Goal: Task Accomplishment & Management: Complete application form

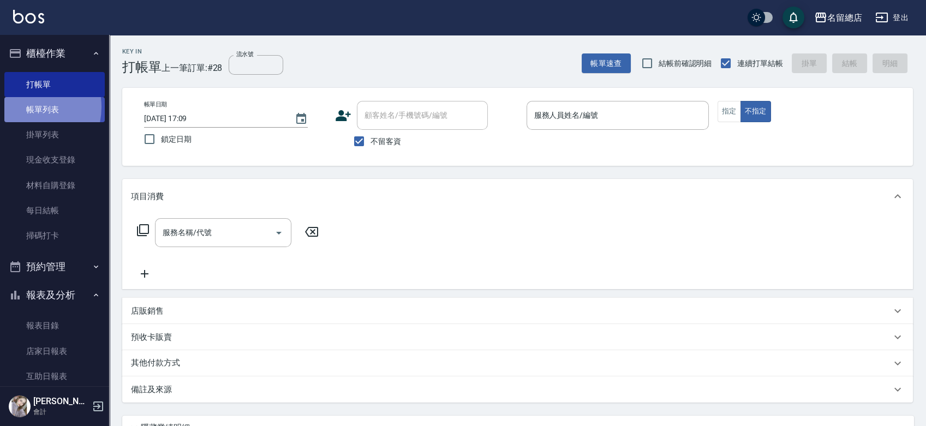
click at [25, 107] on link "帳單列表" at bounding box center [54, 109] width 100 height 25
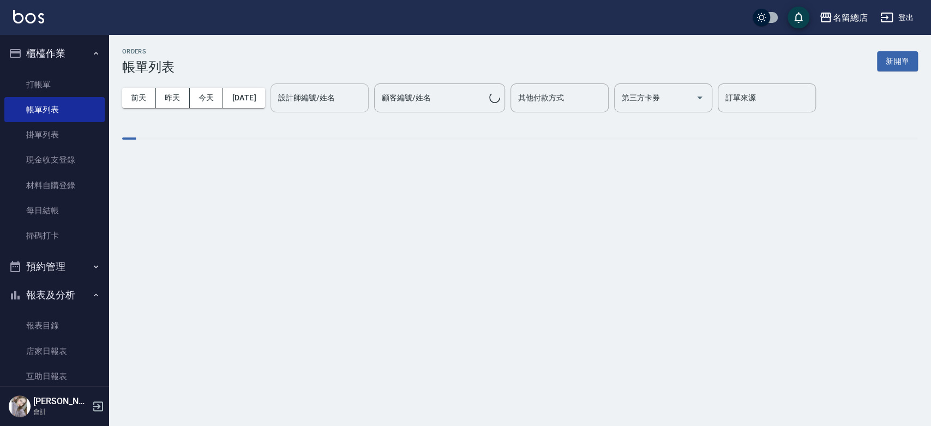
click at [327, 94] on div "設計師編號/姓名 設計師編號/姓名" at bounding box center [320, 97] width 98 height 29
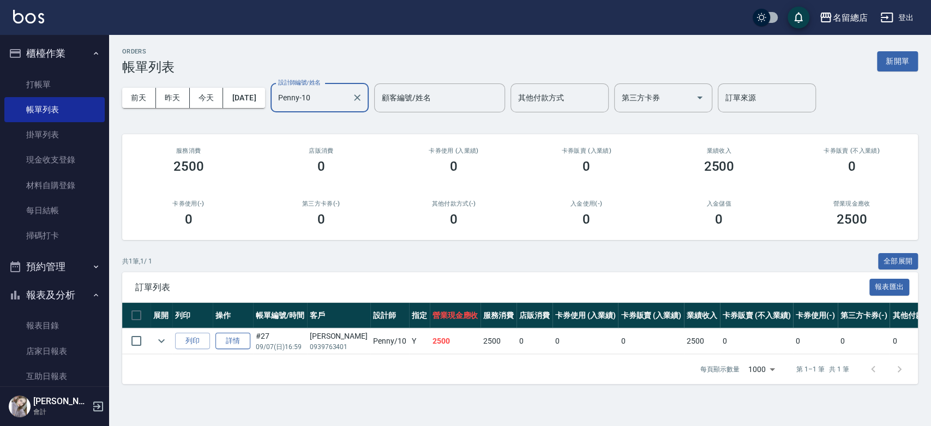
type input "Penny-10"
click at [244, 337] on link "詳情" at bounding box center [232, 341] width 35 height 17
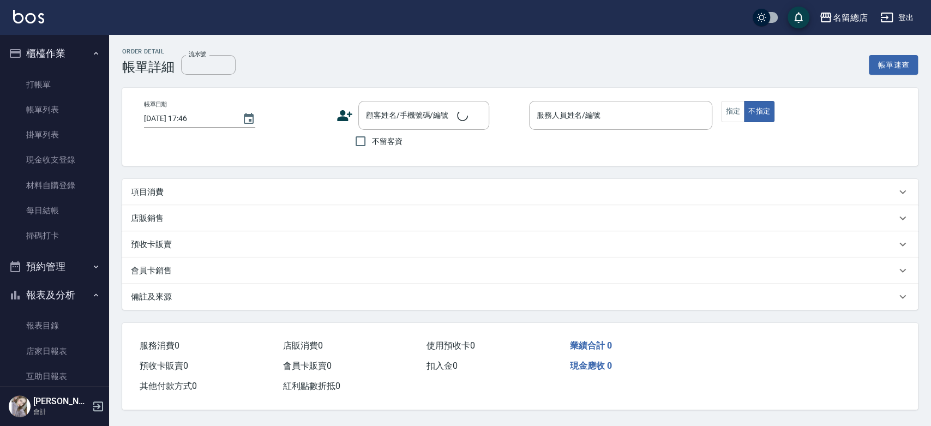
type input "[DATE] 16:59"
type input "Penny-10"
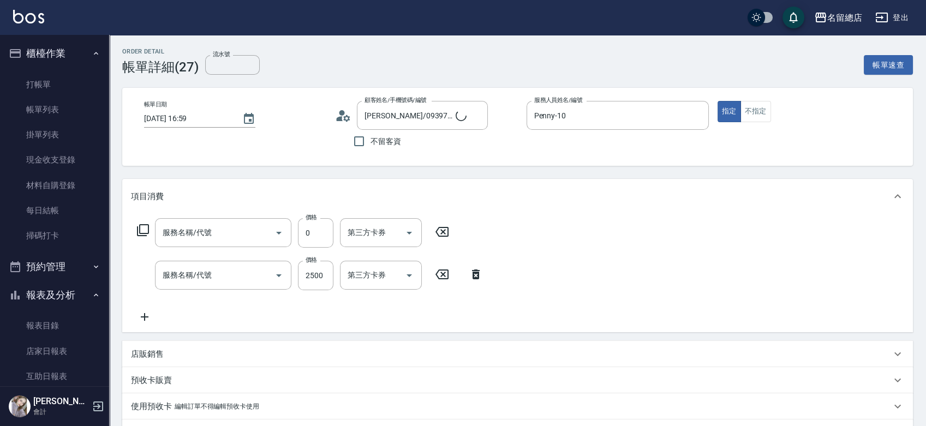
type input "[PERSON_NAME]/0939763401/null"
type input "2段蓋卡1300以上(501)"
type input "染髮1500以上(502)"
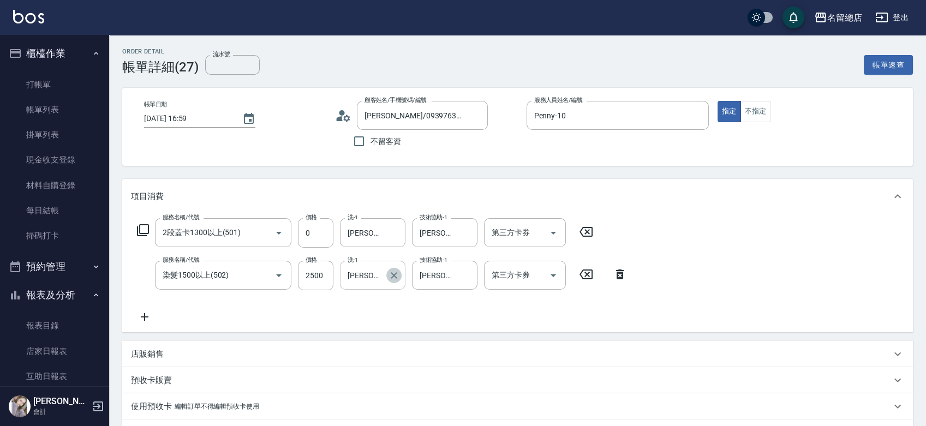
click at [393, 276] on icon "Clear" at bounding box center [393, 275] width 11 height 11
click at [392, 231] on icon "Clear" at bounding box center [393, 232] width 11 height 11
click at [470, 229] on icon "Clear" at bounding box center [465, 232] width 11 height 11
click at [470, 273] on icon "Clear" at bounding box center [465, 275] width 11 height 11
click at [380, 236] on input "洗-1" at bounding box center [373, 232] width 56 height 19
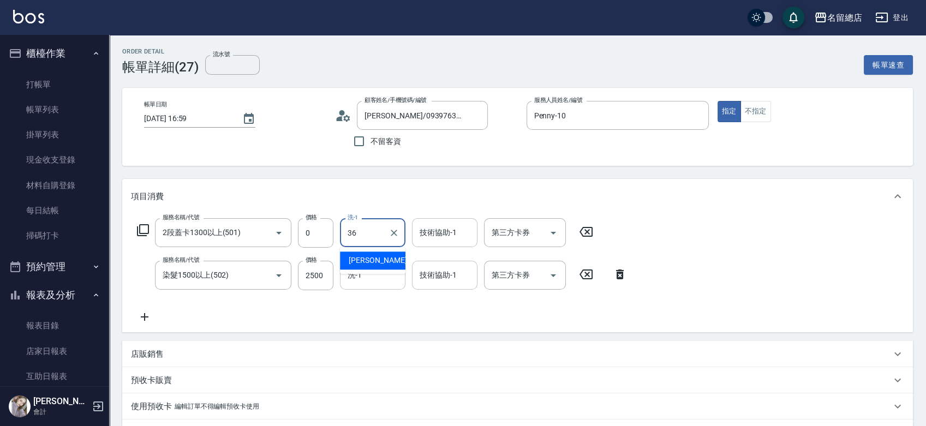
type input "[PERSON_NAME]-36"
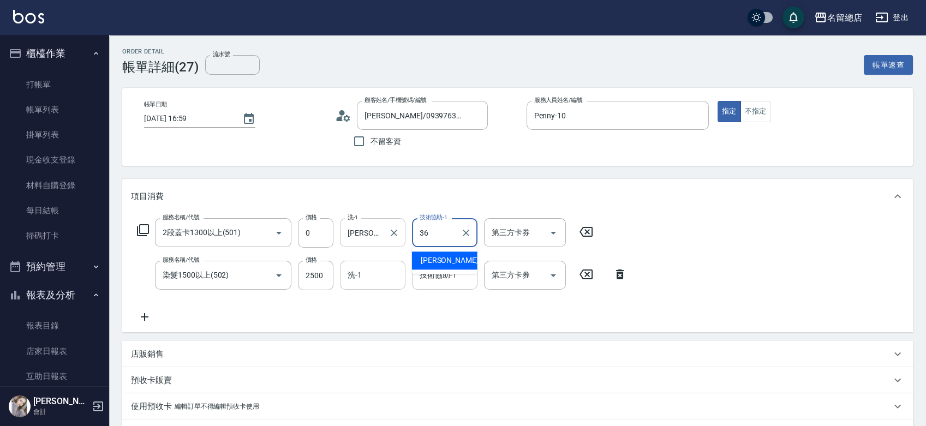
type input "[PERSON_NAME]-36"
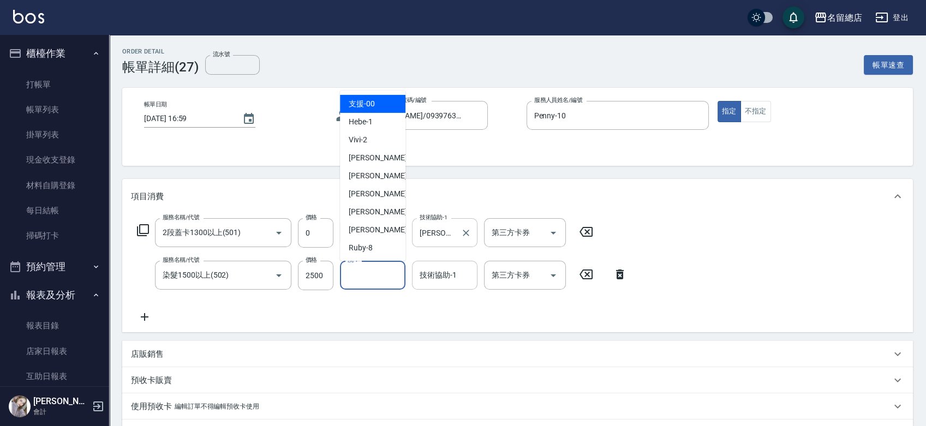
click at [384, 274] on input "洗-1" at bounding box center [373, 275] width 56 height 19
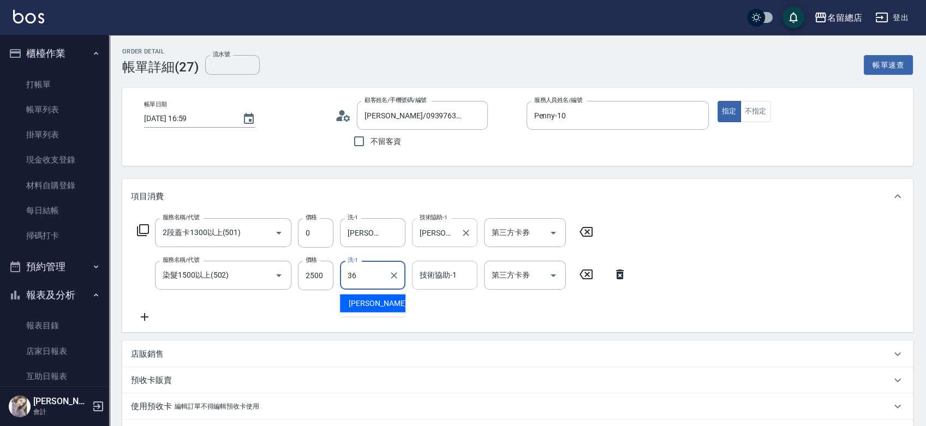
type input "[PERSON_NAME]-36"
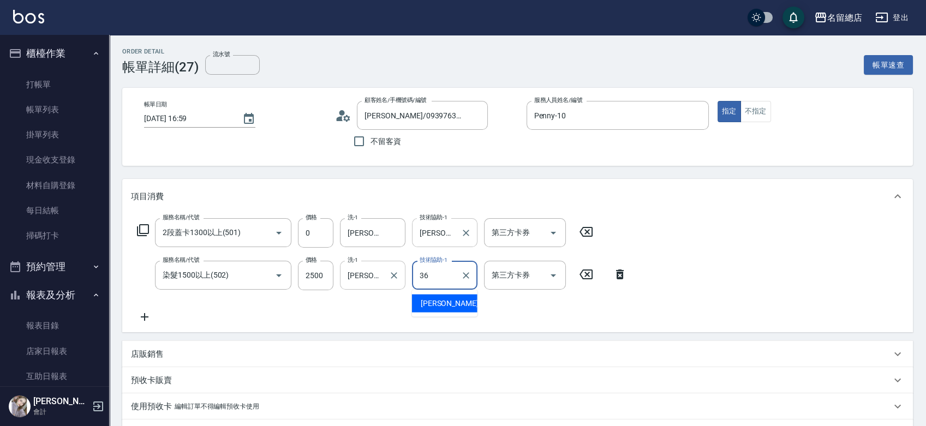
type input "[PERSON_NAME]-36"
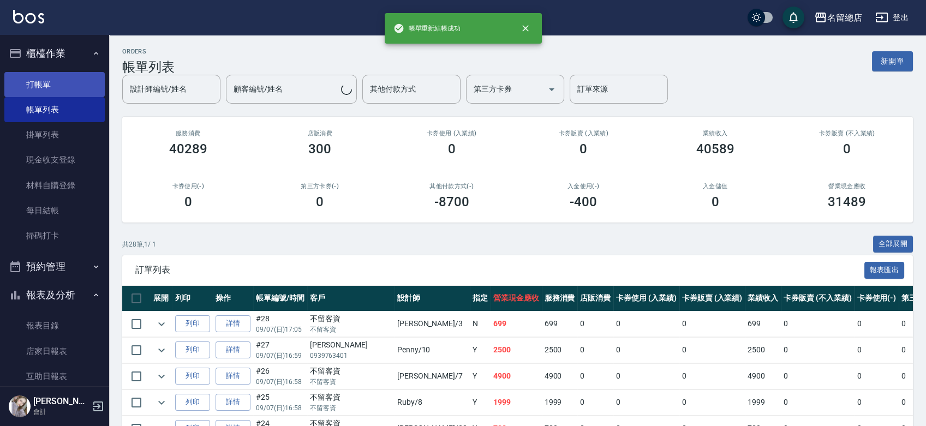
click at [61, 86] on link "打帳單" at bounding box center [54, 84] width 100 height 25
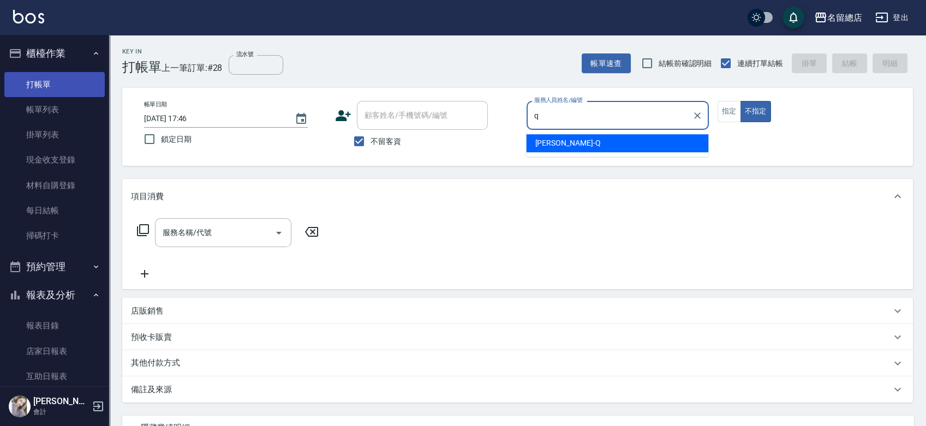
type input "[PERSON_NAME]"
type button "false"
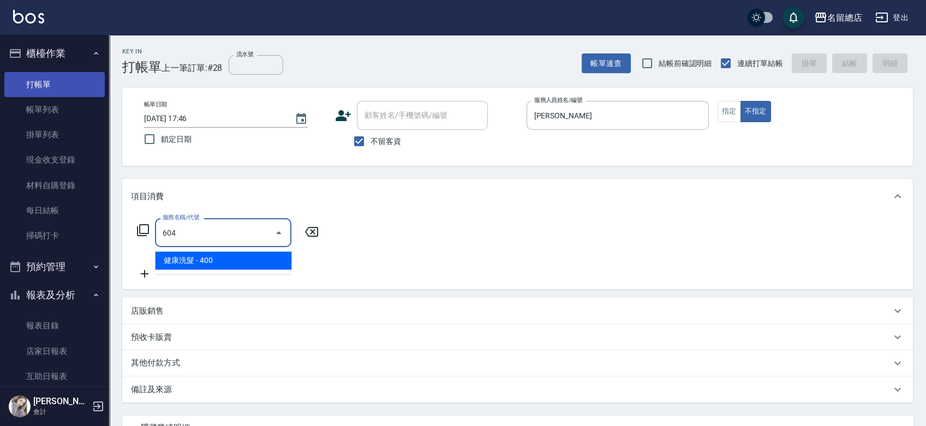
type input "健康洗髮(604)"
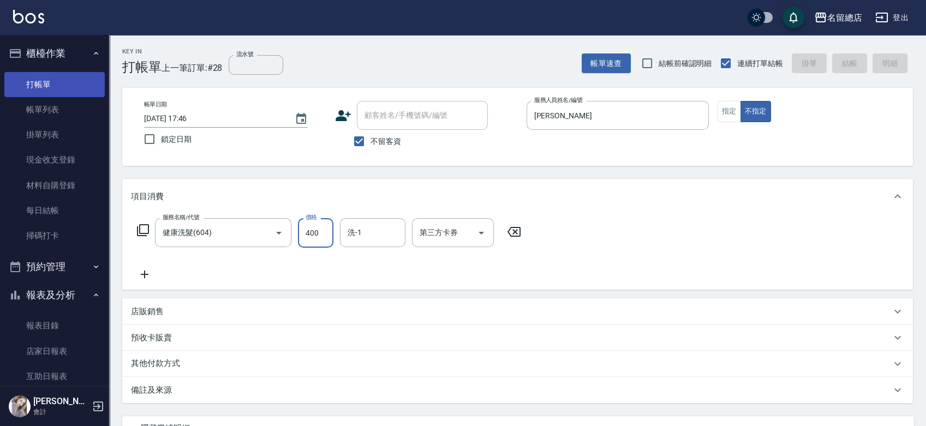
type input "[DATE] 17:53"
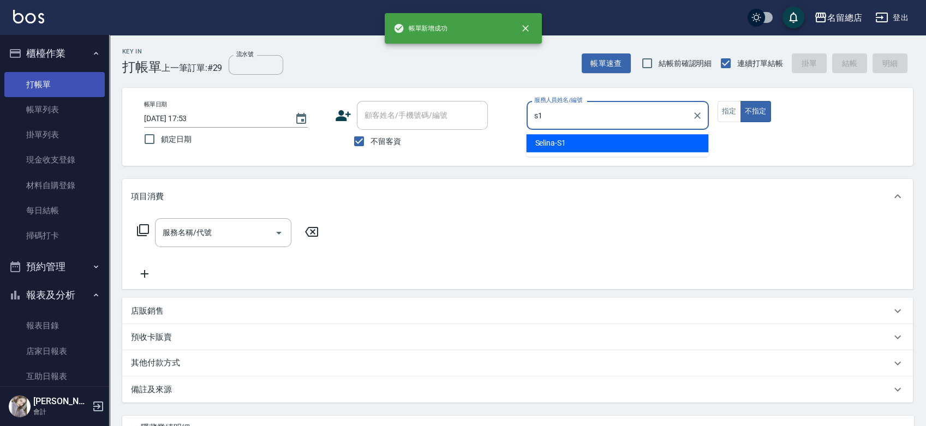
type input "Selina-S1"
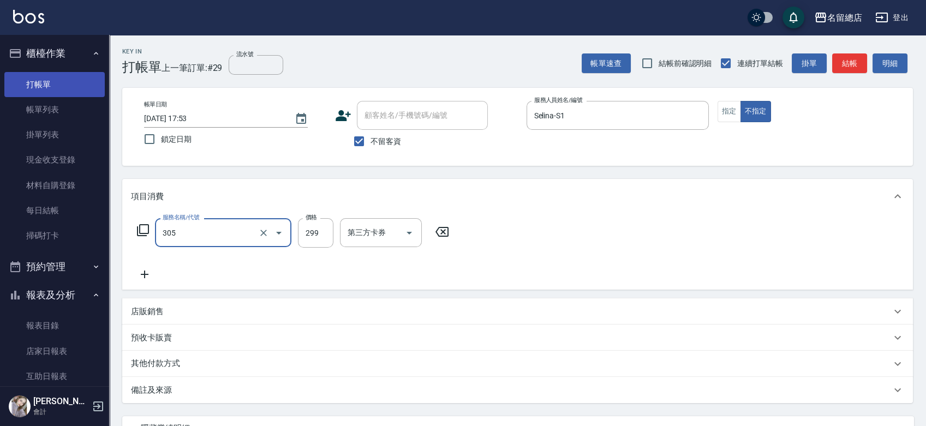
type input "剪髮(305)"
type input "100"
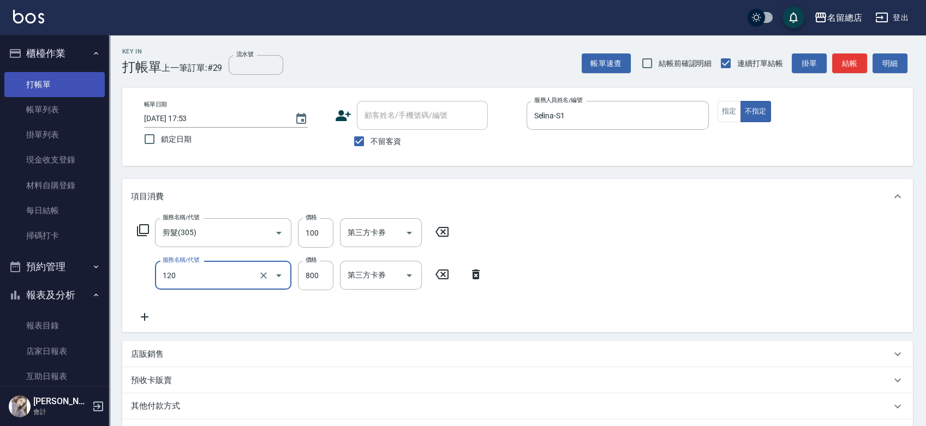
type input "自備頭皮(120)"
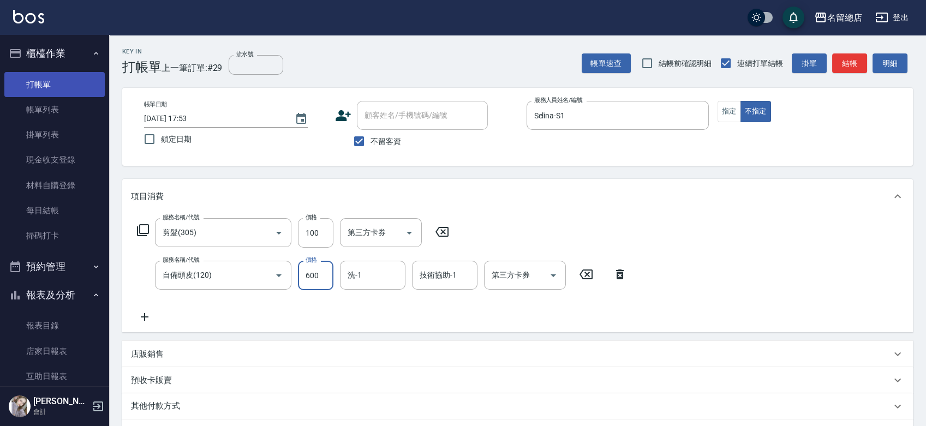
type input "600"
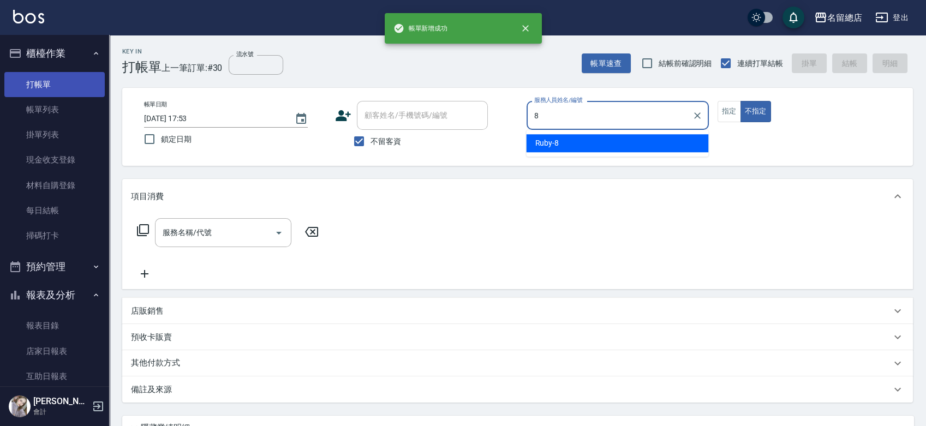
type input "Ruby-8"
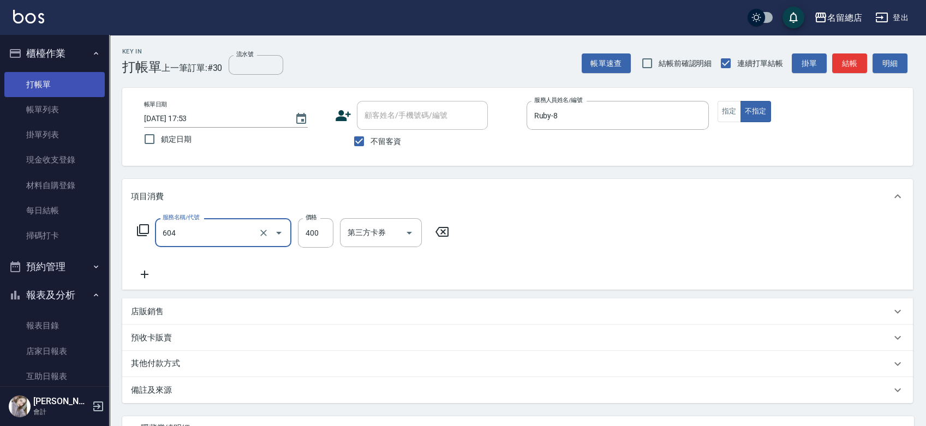
type input "健康洗髮(604)"
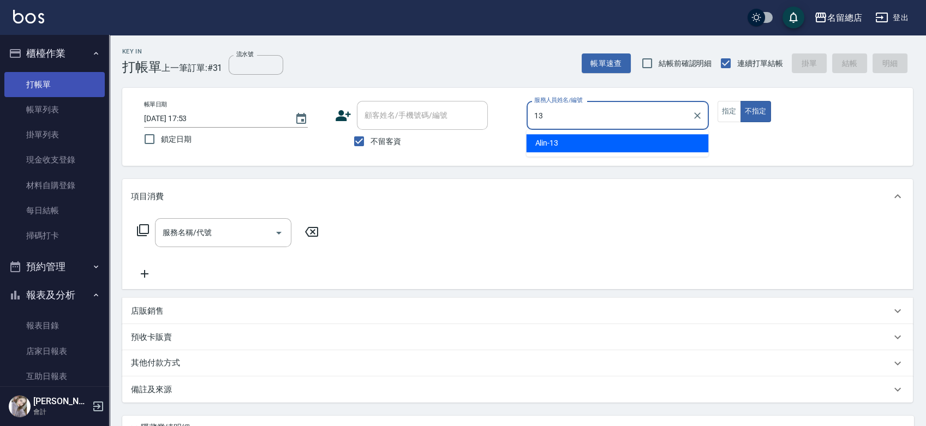
type input "Alin-13"
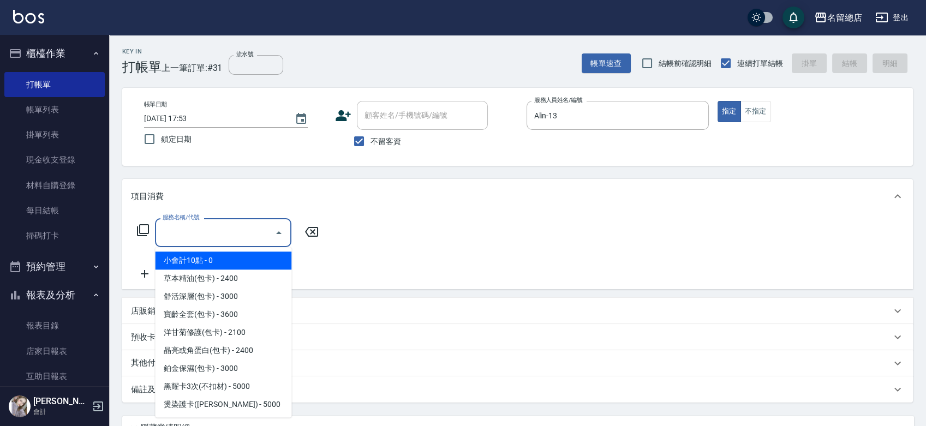
click at [175, 236] on input "服務名稱/代號" at bounding box center [215, 232] width 110 height 19
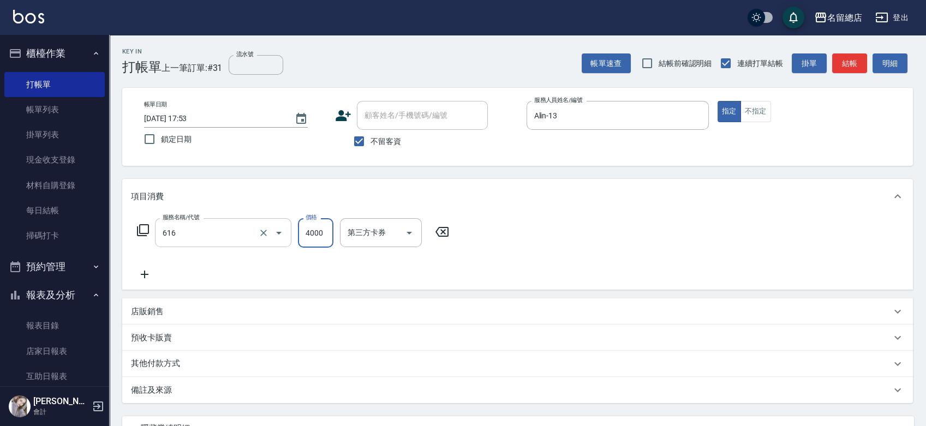
type input "自備接髮(616)"
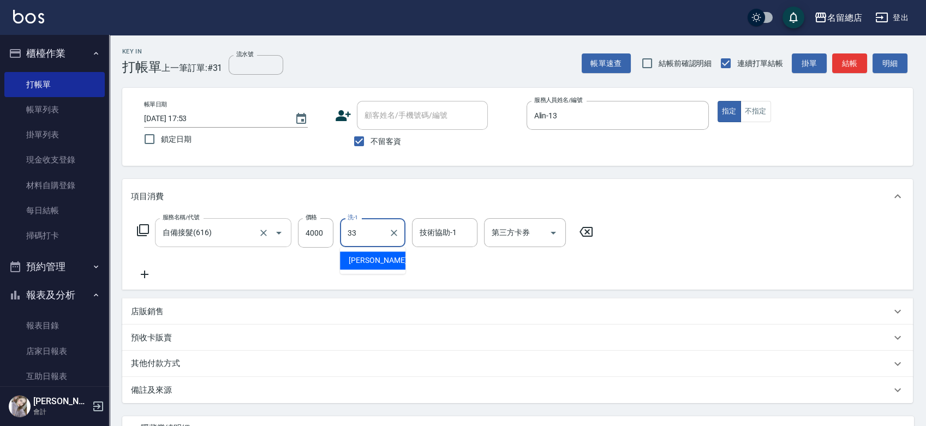
type input "[PERSON_NAME]-33"
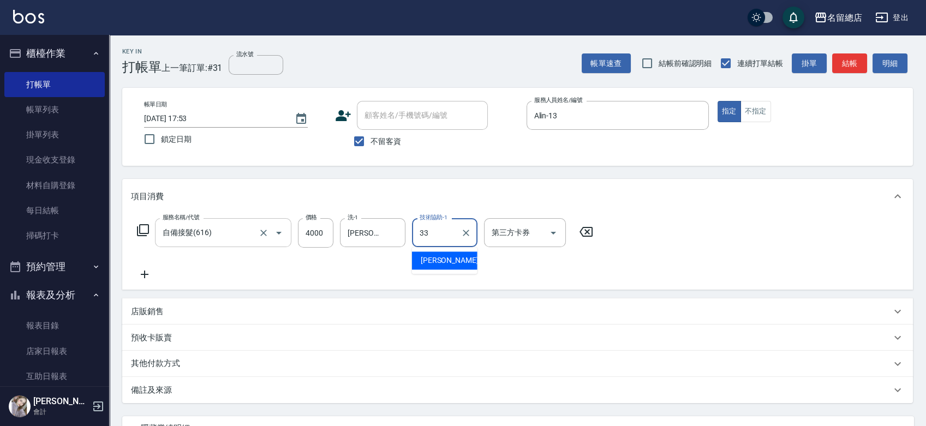
type input "[PERSON_NAME]-33"
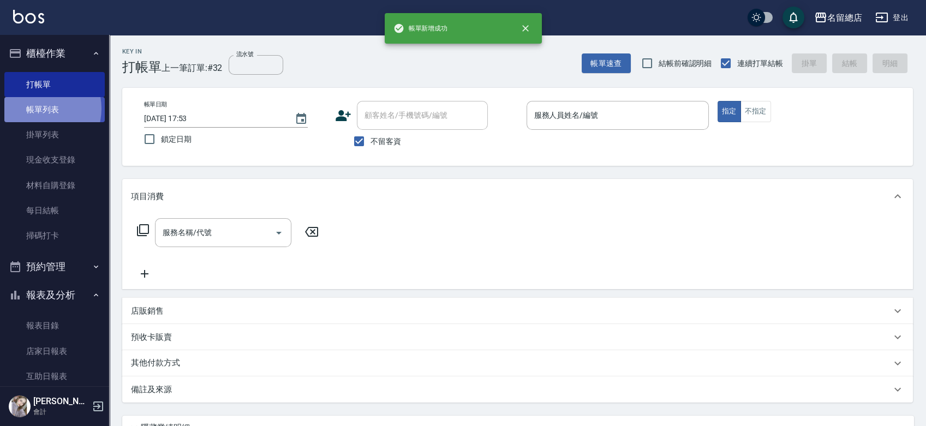
click at [38, 109] on link "帳單列表" at bounding box center [54, 109] width 100 height 25
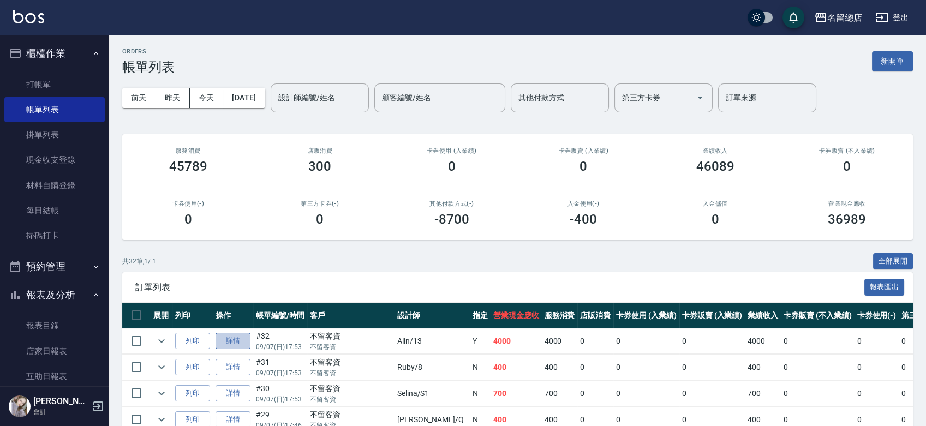
click at [225, 340] on link "詳情" at bounding box center [232, 341] width 35 height 17
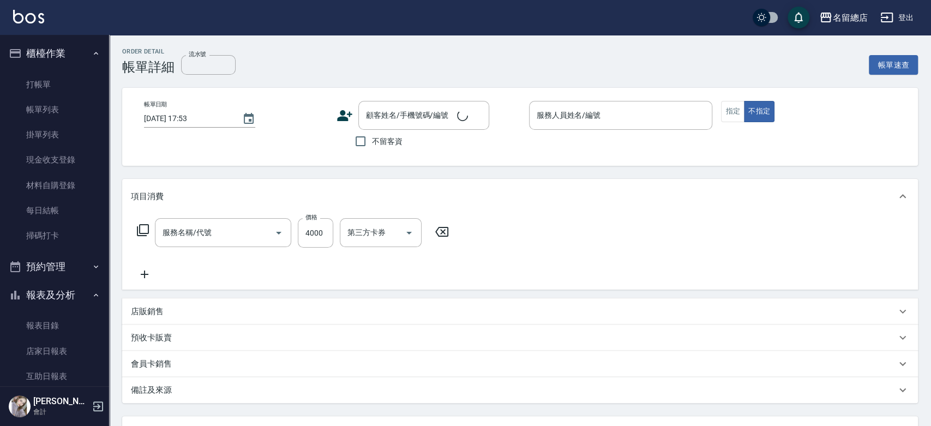
checkbox input "true"
type input "Alin-13"
type input "自備接髮(616)"
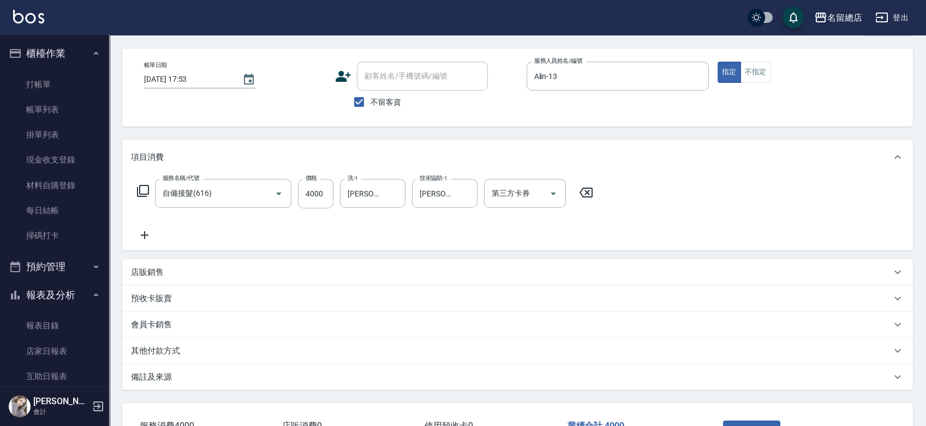
scroll to position [119, 0]
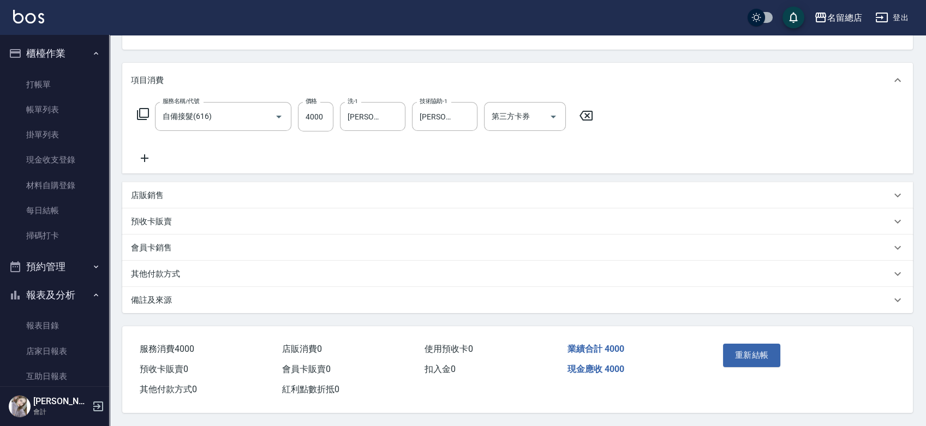
click at [162, 263] on div "其他付款方式" at bounding box center [517, 274] width 790 height 26
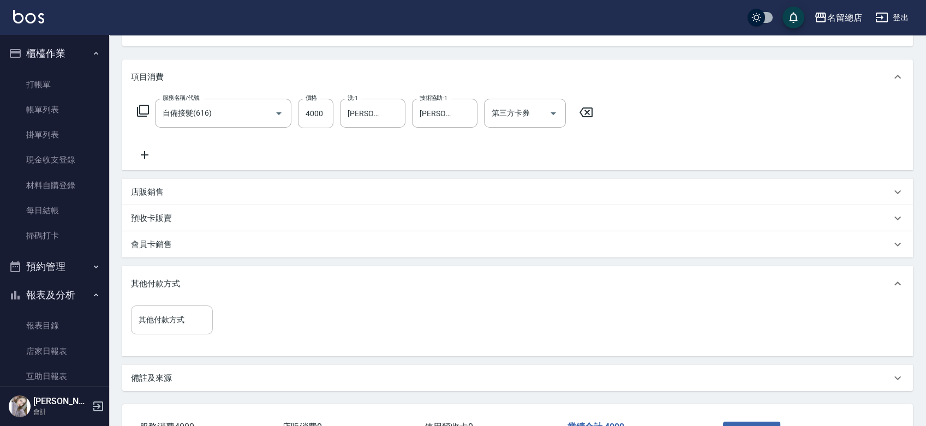
click at [166, 329] on div "其他付款方式" at bounding box center [172, 319] width 82 height 29
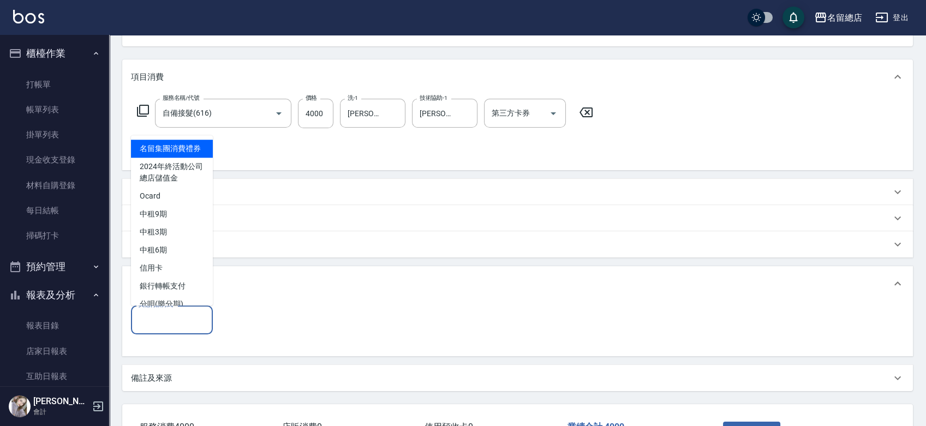
click at [165, 321] on input "其他付款方式" at bounding box center [172, 319] width 72 height 19
click at [171, 275] on span "信用卡" at bounding box center [172, 268] width 82 height 18
type input "信用卡"
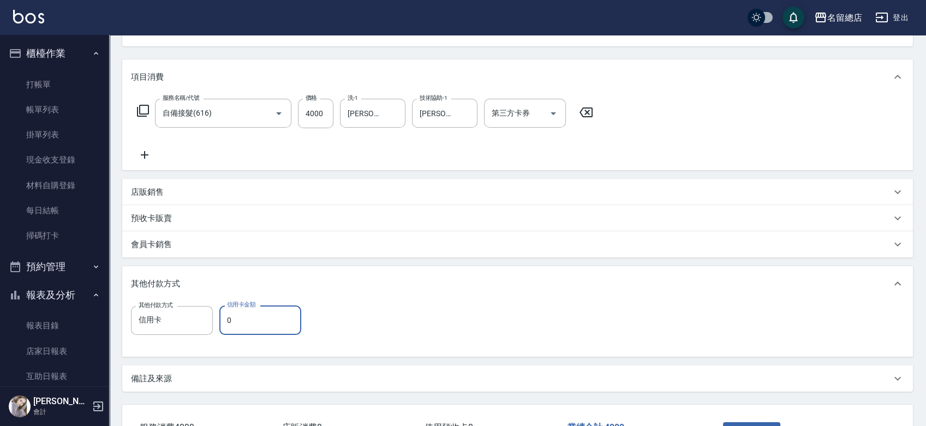
click at [284, 315] on input "0" at bounding box center [260, 319] width 82 height 29
type input "4000"
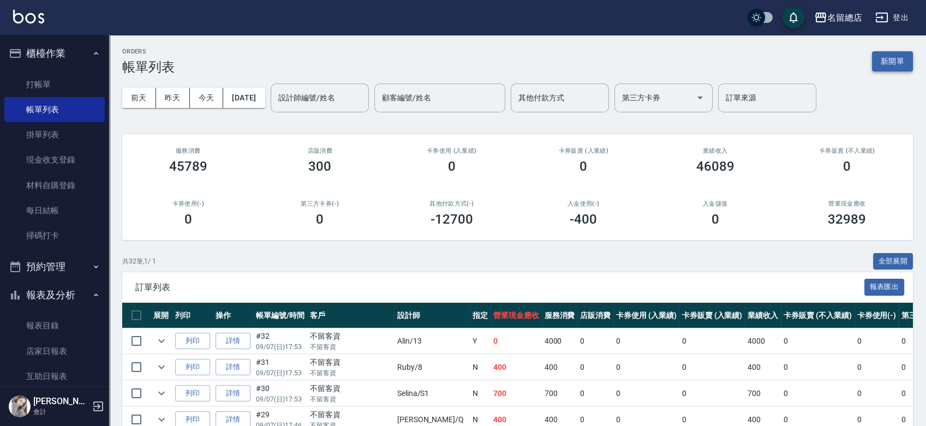
click at [896, 65] on button "新開單" at bounding box center [892, 61] width 41 height 20
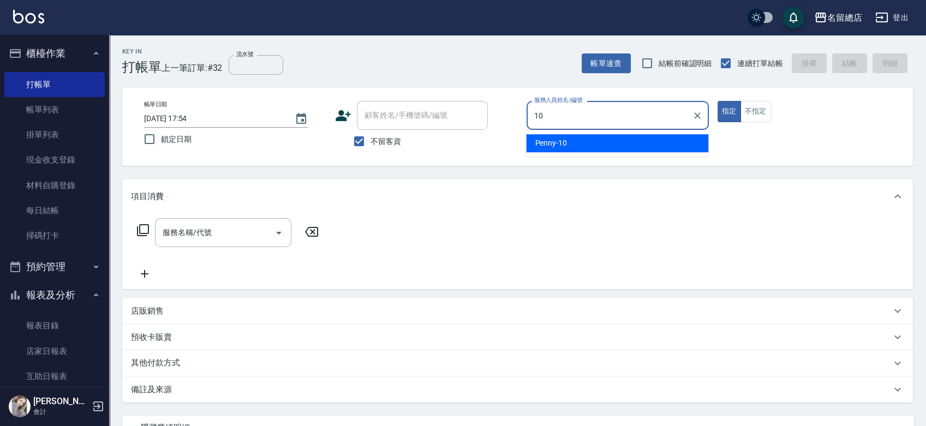
type input "Penny-10"
type button "true"
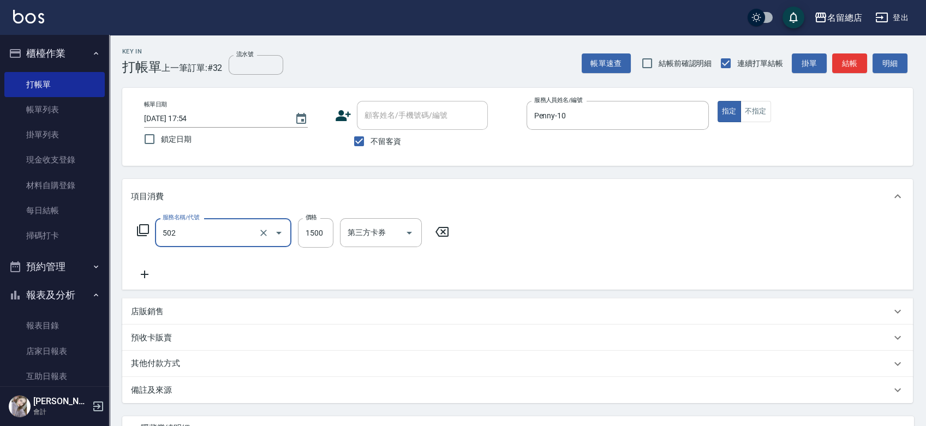
type input "染髮1500以上(502)"
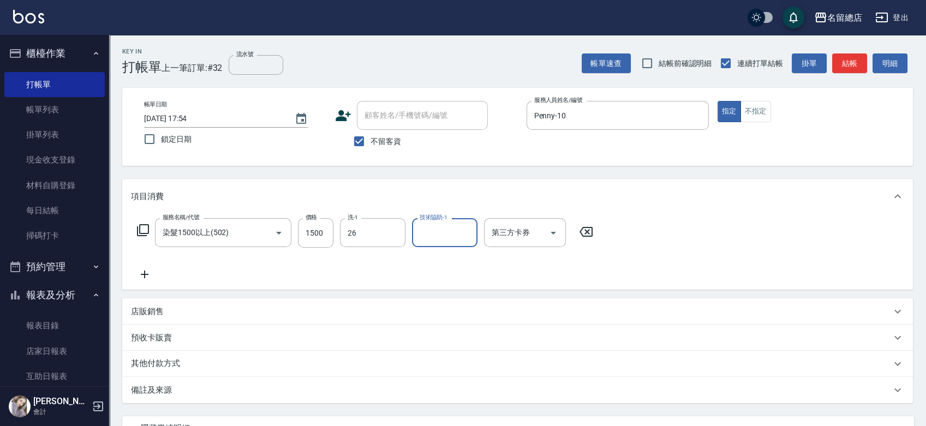
type input "[PERSON_NAME]-26"
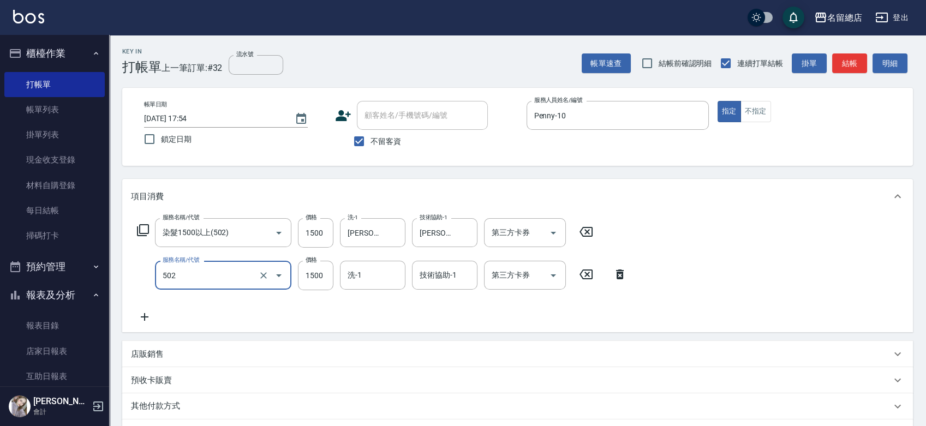
type input "染髮1500以上(502)"
type input "1499"
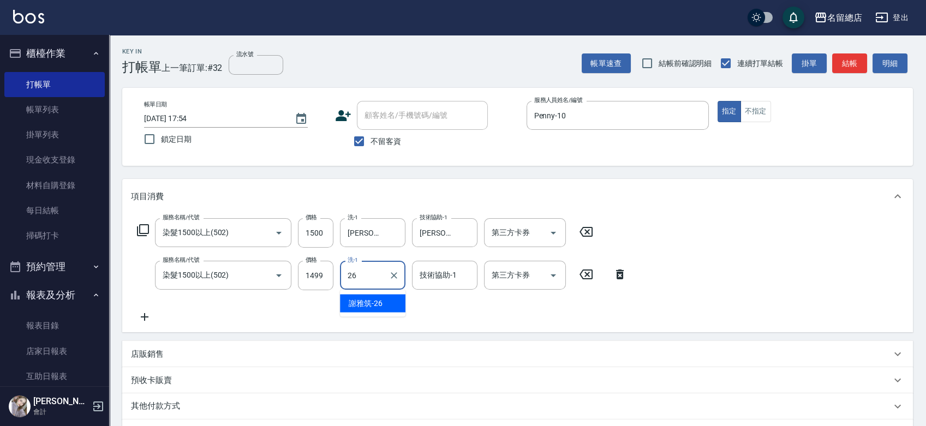
type input "[PERSON_NAME]-26"
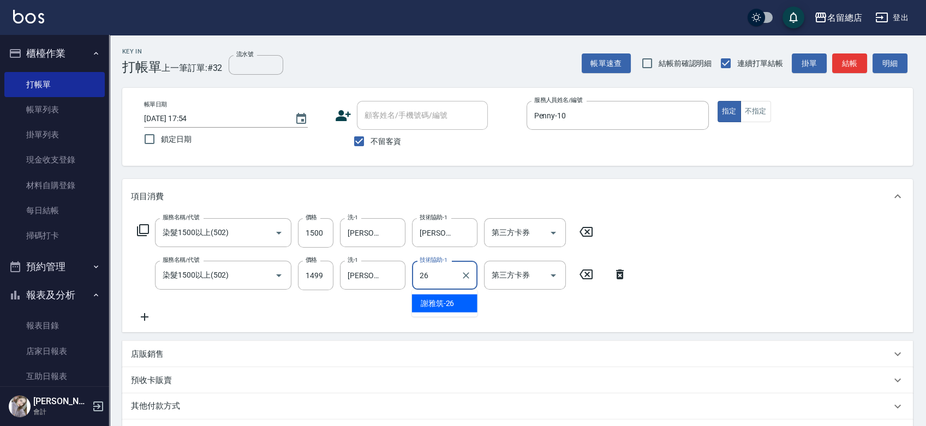
type input "[PERSON_NAME]-26"
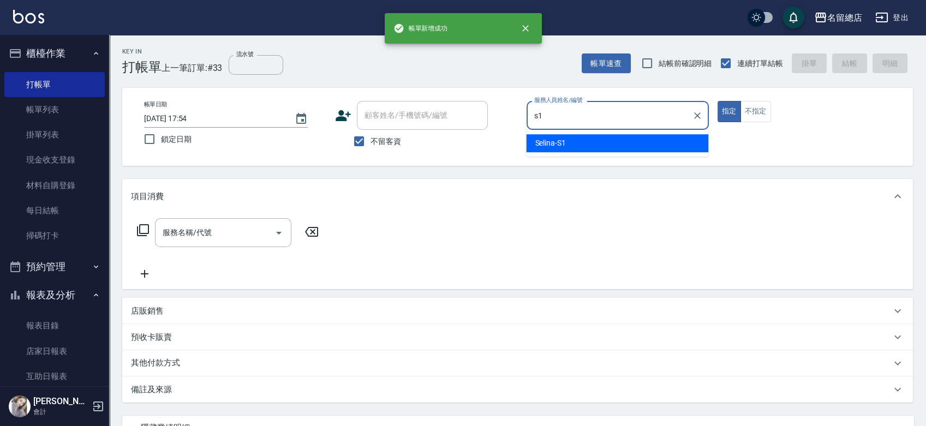
type input "Selina-S1"
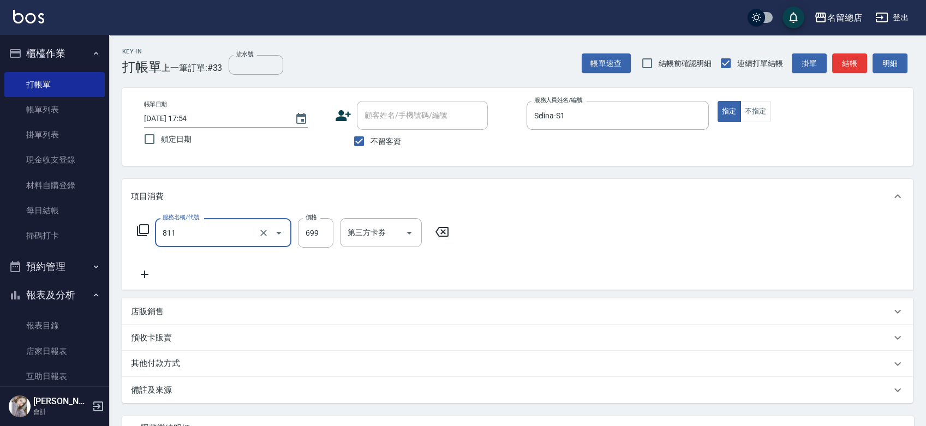
type input "洗+剪(811)"
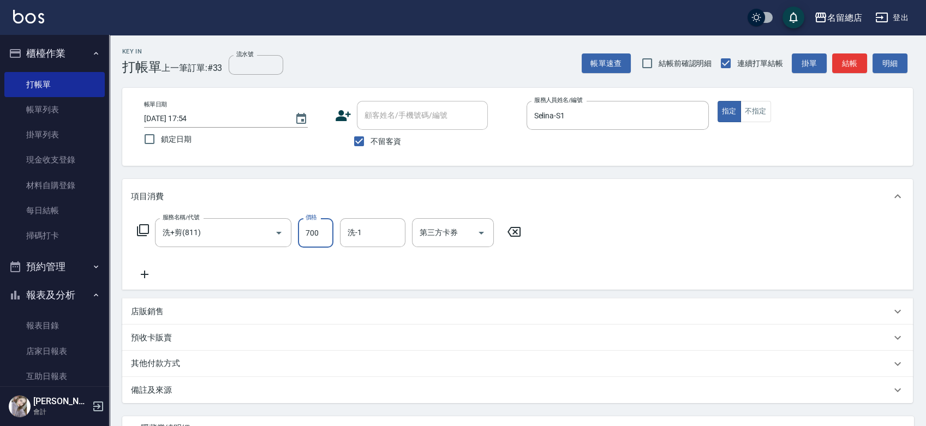
type input "700"
type input "[PERSON_NAME]-27"
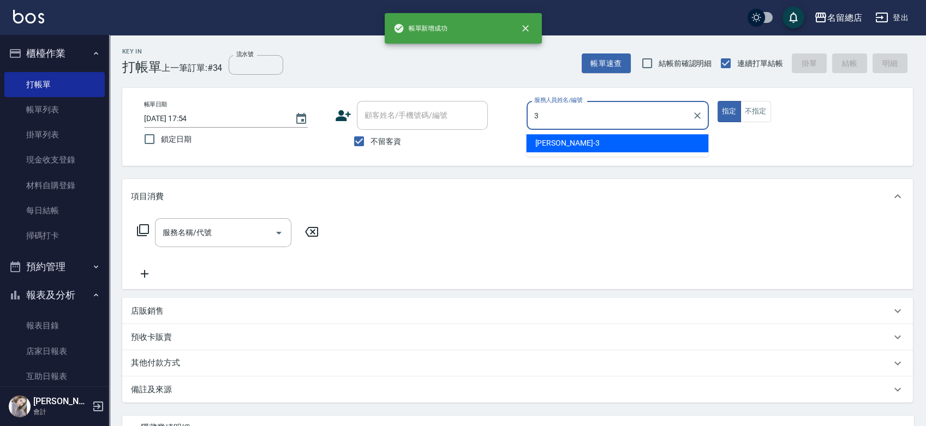
type input "[PERSON_NAME]-3"
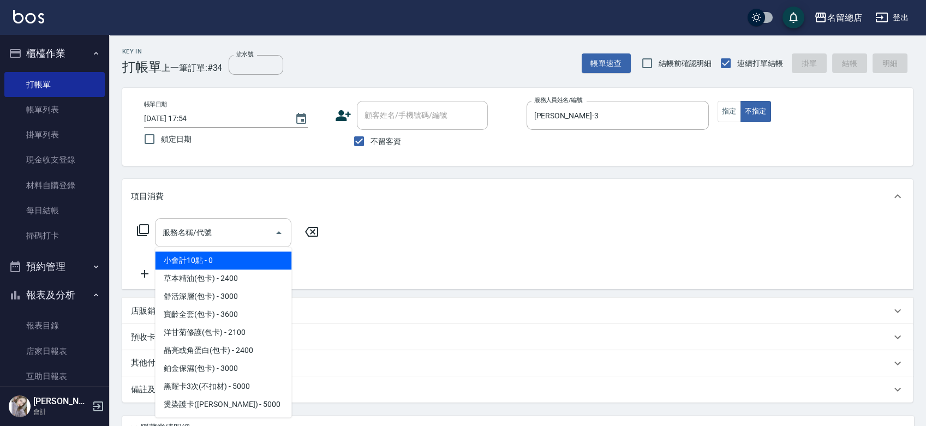
click at [225, 218] on div "服務名稱/代號" at bounding box center [223, 232] width 136 height 29
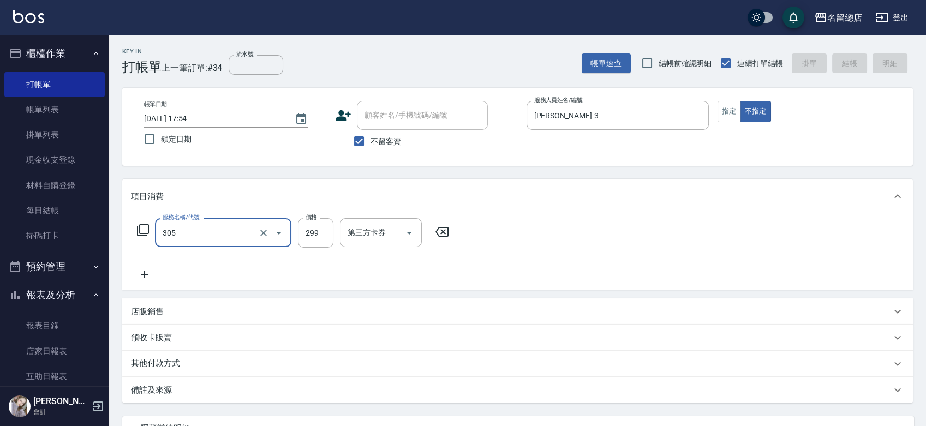
type input "305"
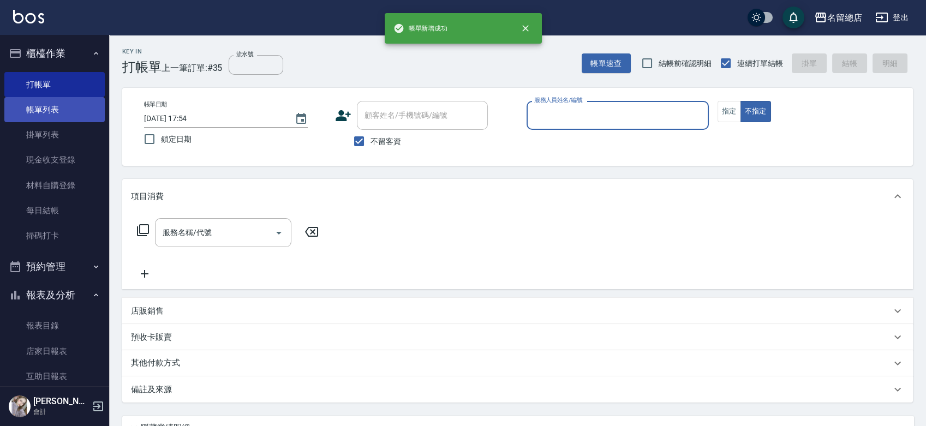
click at [56, 106] on link "帳單列表" at bounding box center [54, 109] width 100 height 25
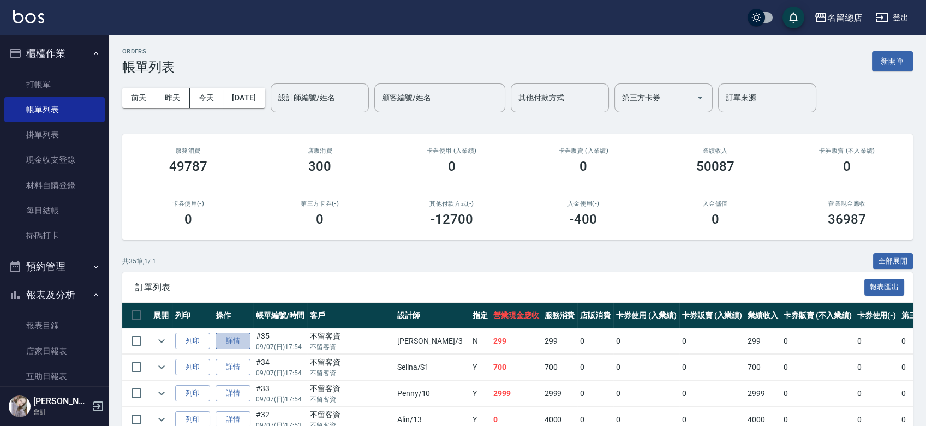
click at [230, 338] on link "詳情" at bounding box center [232, 341] width 35 height 17
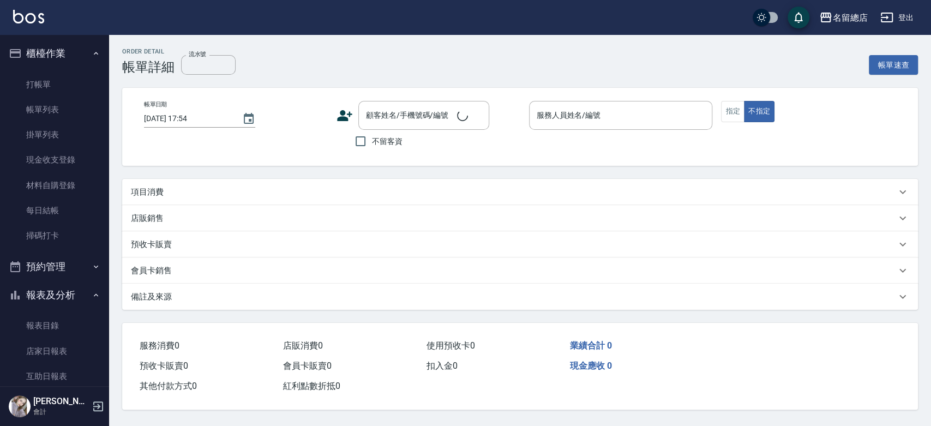
checkbox input "true"
type input "[PERSON_NAME]-3"
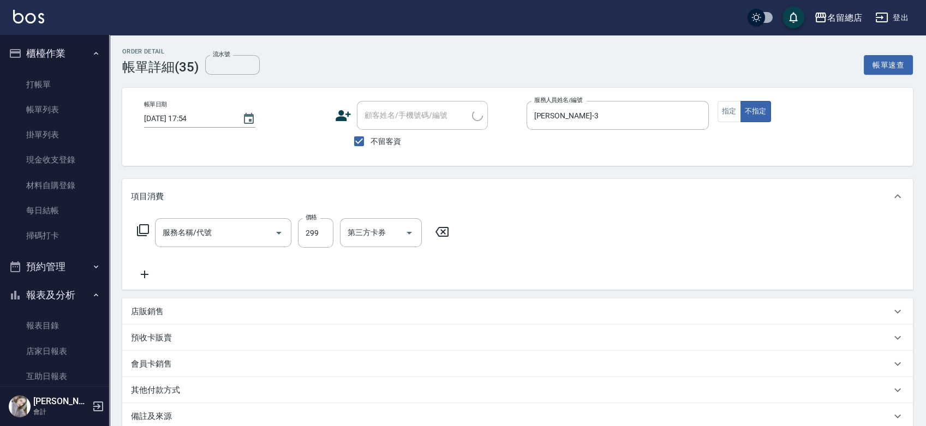
type input "剪髮(305)"
click at [263, 231] on icon "Clear" at bounding box center [263, 232] width 11 height 11
type input "健康洗髮(604)"
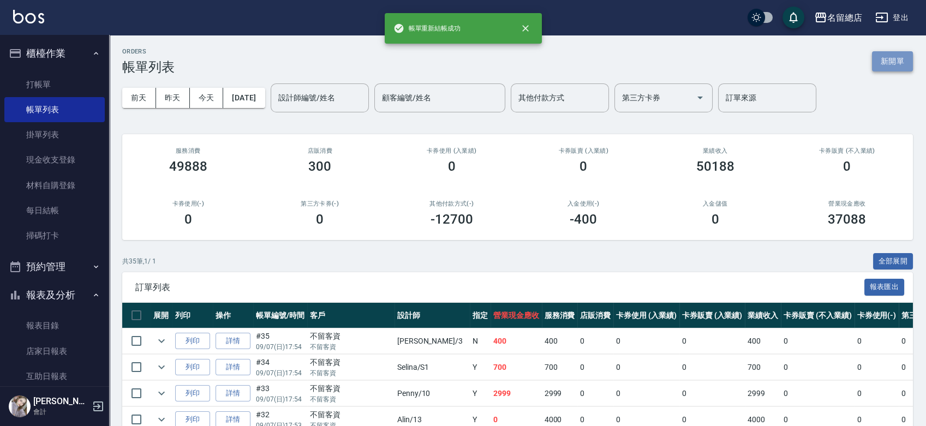
click at [888, 60] on button "新開單" at bounding box center [892, 61] width 41 height 20
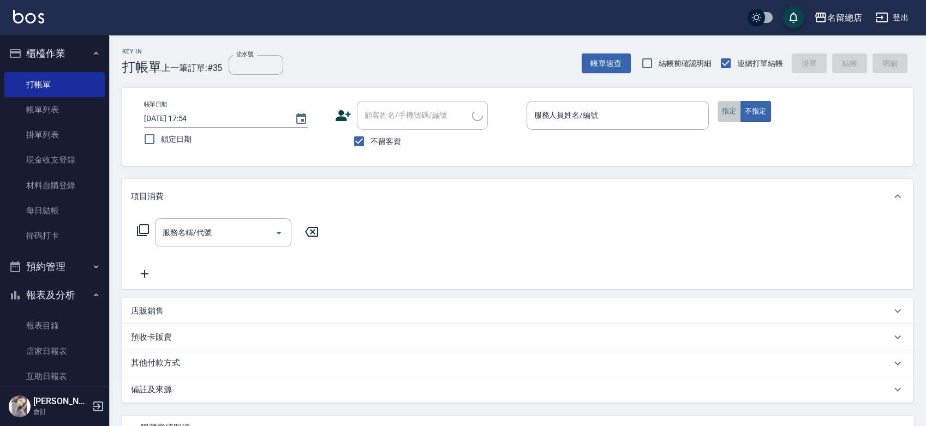
click at [729, 110] on button "指定" at bounding box center [728, 111] width 23 height 21
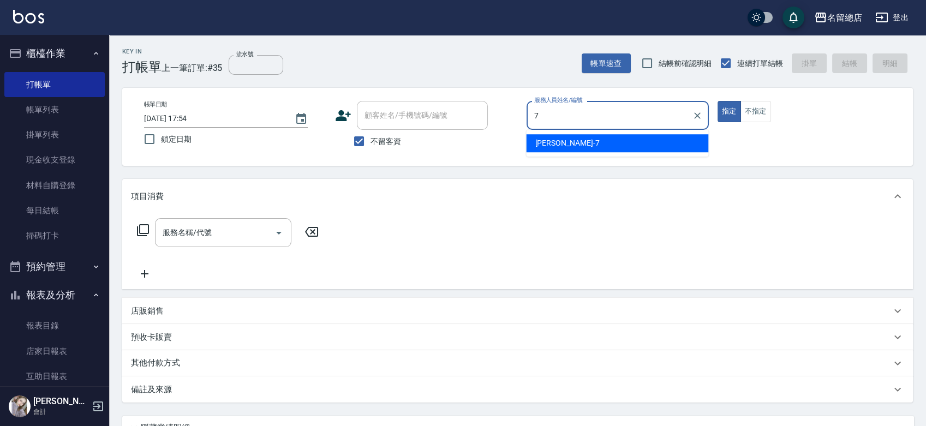
type input "Mick-7"
type button "true"
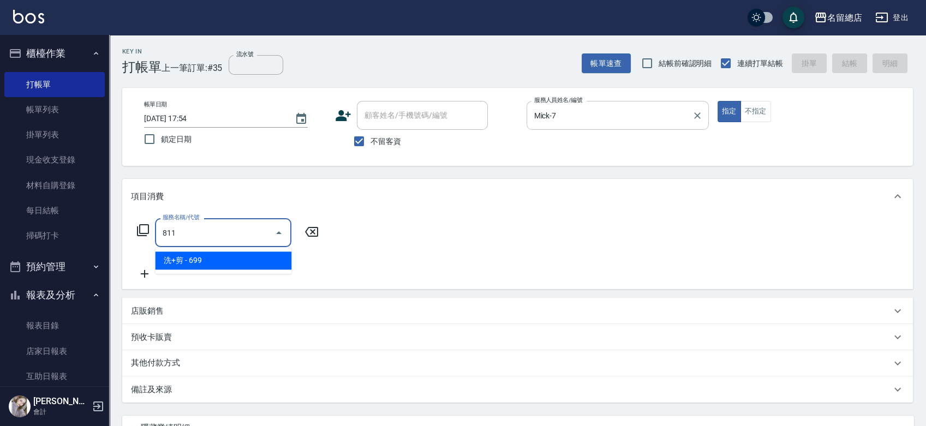
type input "洗+剪(811)"
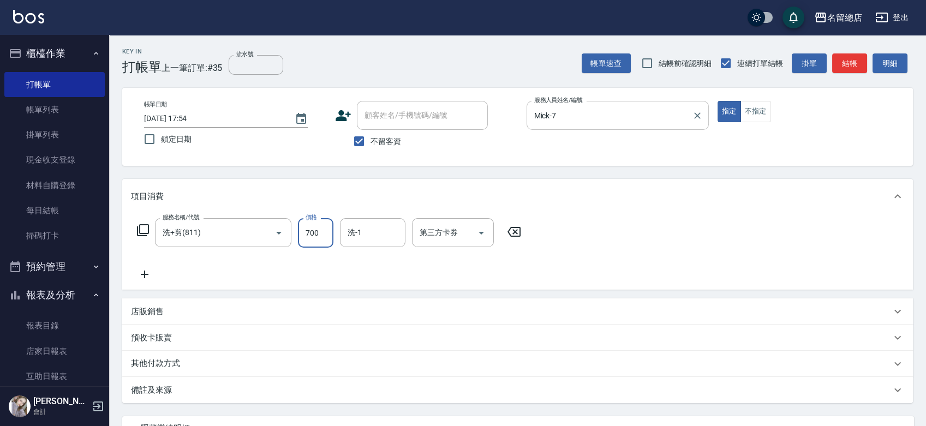
type input "700"
type input "陳予歆-28"
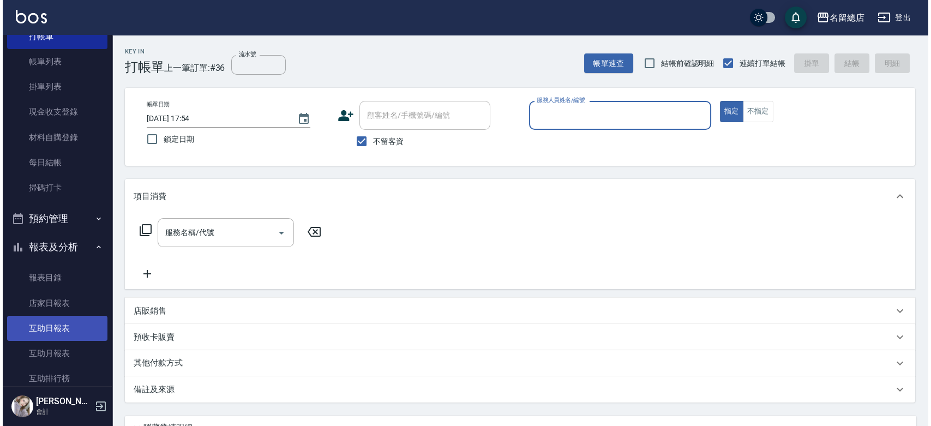
scroll to position [121, 0]
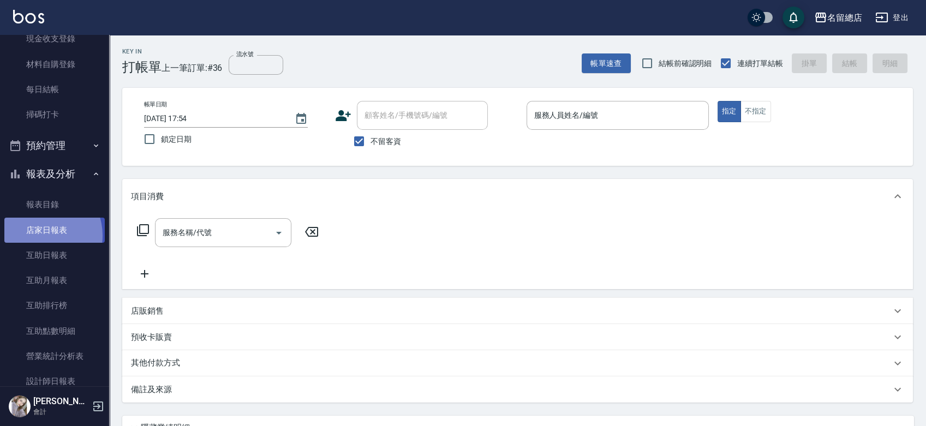
click at [42, 235] on link "店家日報表" at bounding box center [54, 230] width 100 height 25
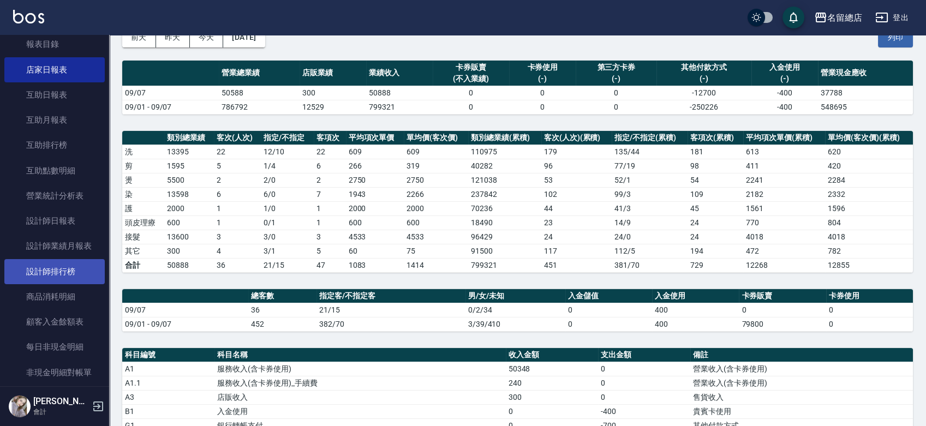
scroll to position [303, 0]
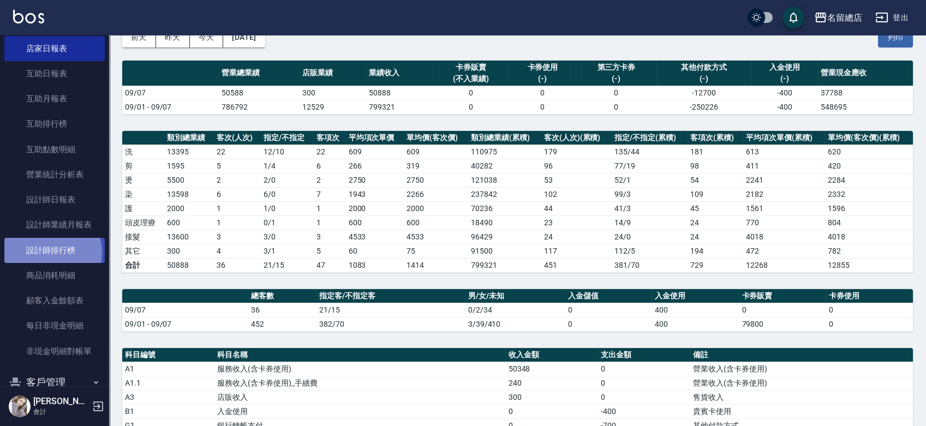
click at [48, 253] on link "設計師排行榜" at bounding box center [54, 250] width 100 height 25
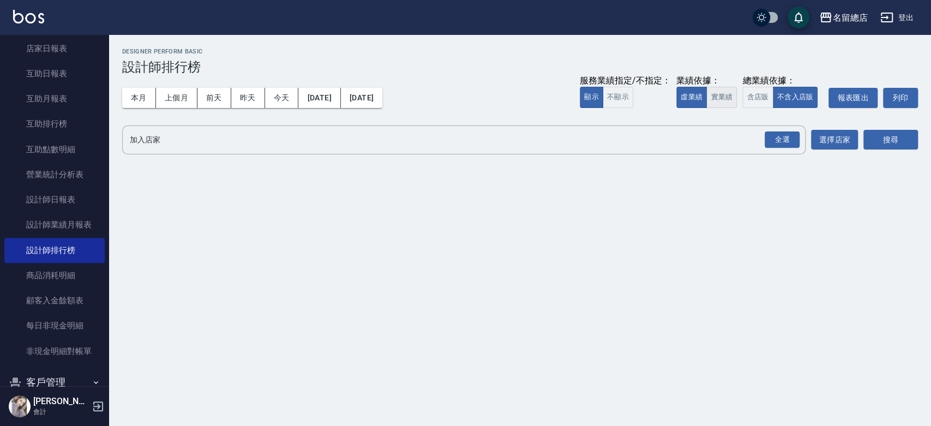
drag, startPoint x: 711, startPoint y: 94, endPoint x: 795, endPoint y: 124, distance: 88.7
click at [711, 93] on button "實業績" at bounding box center [721, 97] width 31 height 21
drag, startPoint x: 763, startPoint y: 135, endPoint x: 788, endPoint y: 125, distance: 27.1
click at [764, 135] on button "全選" at bounding box center [782, 139] width 39 height 21
click at [896, 148] on button "搜尋" at bounding box center [891, 140] width 55 height 20
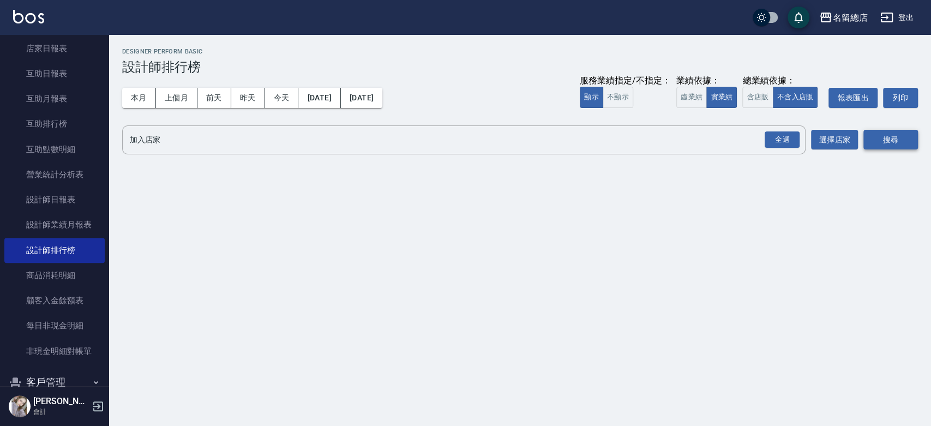
click at [889, 141] on button "搜尋" at bounding box center [891, 140] width 55 height 20
click at [790, 142] on div "全選" at bounding box center [782, 139] width 35 height 17
click at [884, 132] on button "搜尋" at bounding box center [891, 140] width 55 height 20
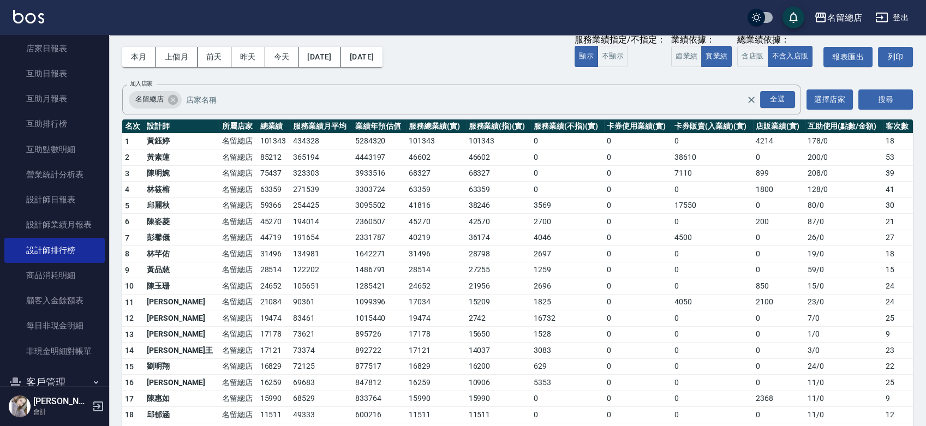
scroll to position [61, 0]
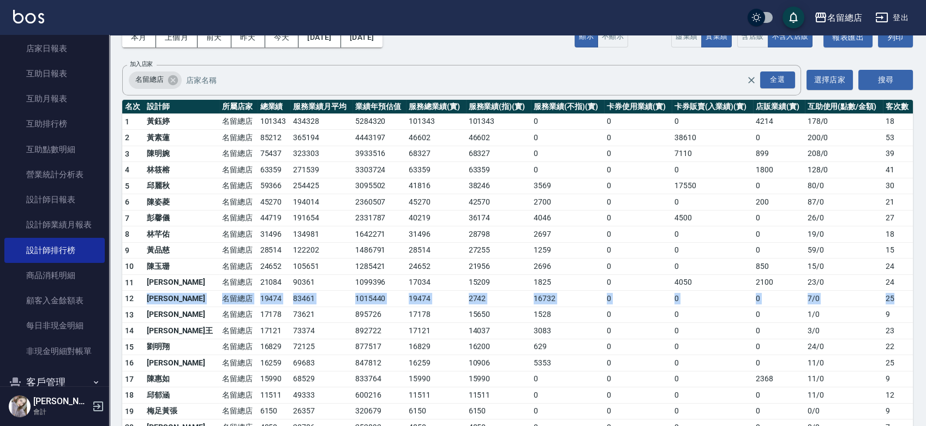
drag, startPoint x: 891, startPoint y: 299, endPoint x: 135, endPoint y: 298, distance: 756.6
click at [135, 298] on tr "12 [PERSON_NAME]留總店 19474 83461 1015440 19474 2742 16732 0 0 0 7 / 0 25" at bounding box center [517, 299] width 790 height 16
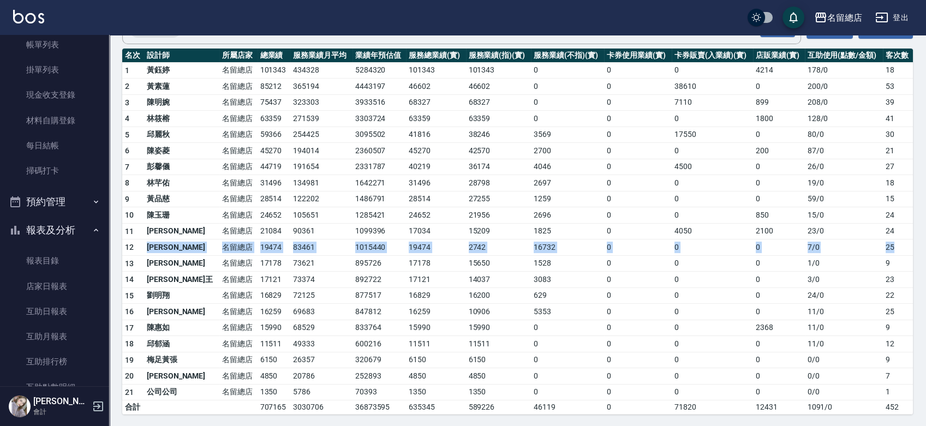
scroll to position [0, 0]
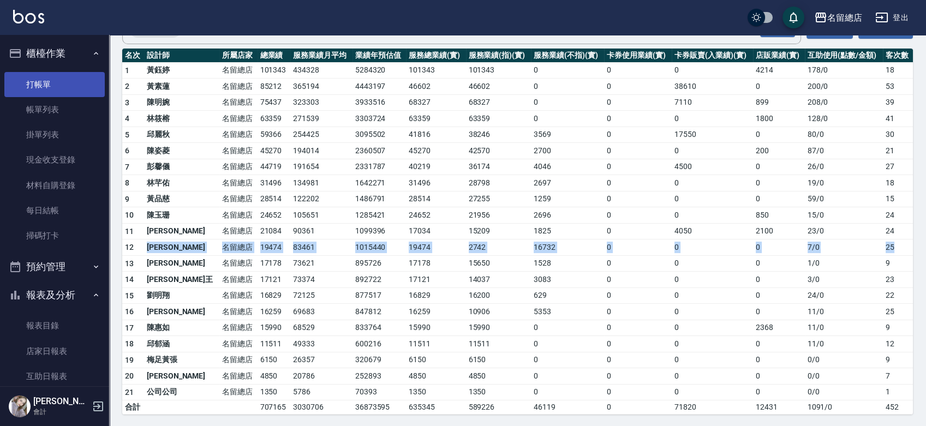
click at [45, 83] on link "打帳單" at bounding box center [54, 84] width 100 height 25
